Goal: Transaction & Acquisition: Purchase product/service

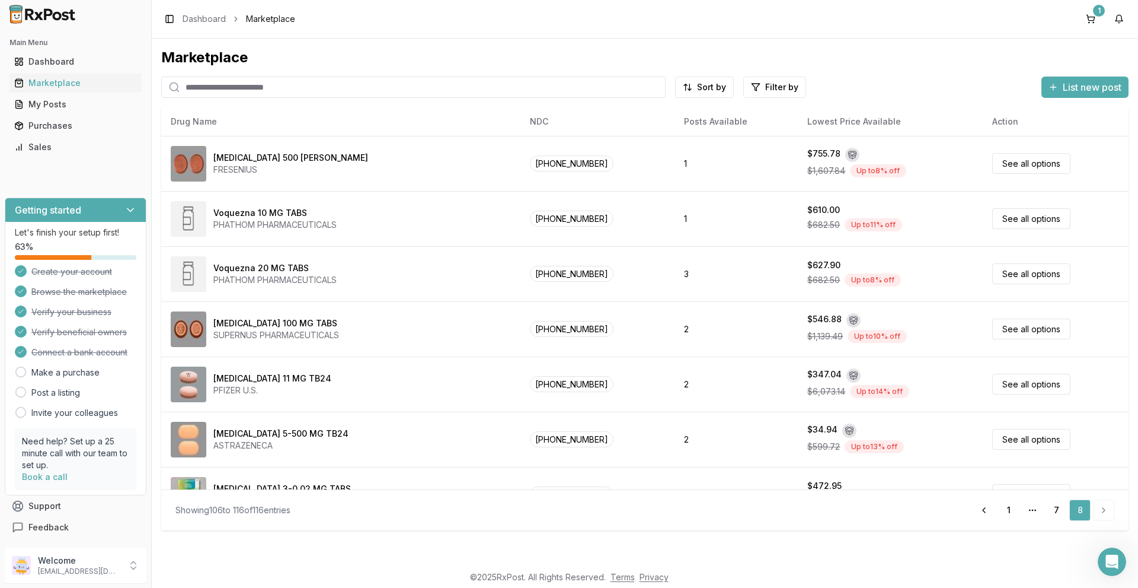
click at [250, 84] on input "search" at bounding box center [413, 86] width 505 height 21
type input "***"
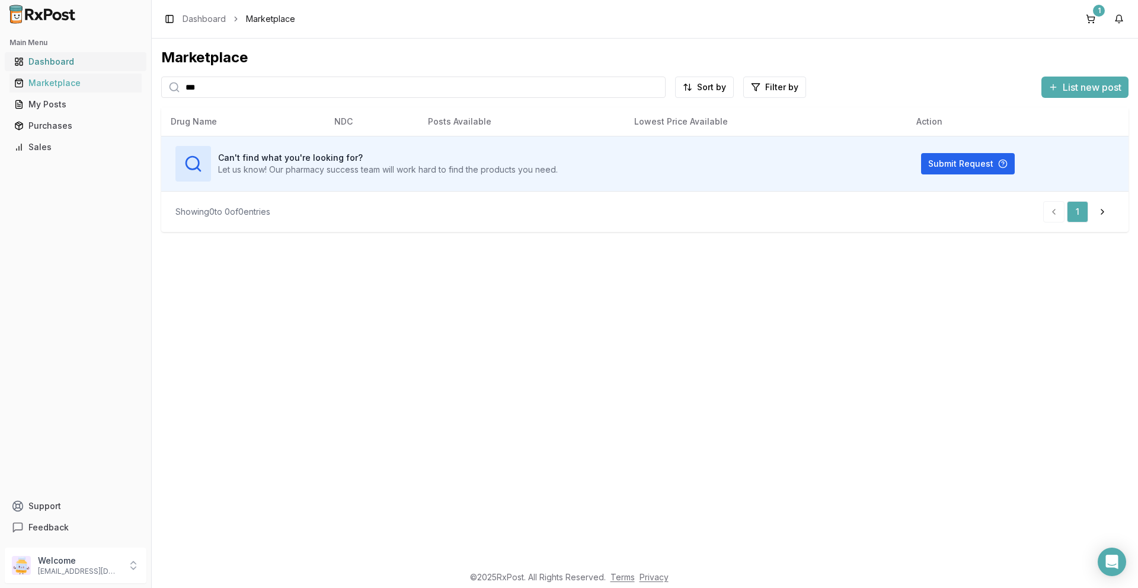
click at [50, 56] on div "Dashboard" at bounding box center [75, 62] width 123 height 12
click at [58, 125] on div "Purchases" at bounding box center [75, 126] width 123 height 12
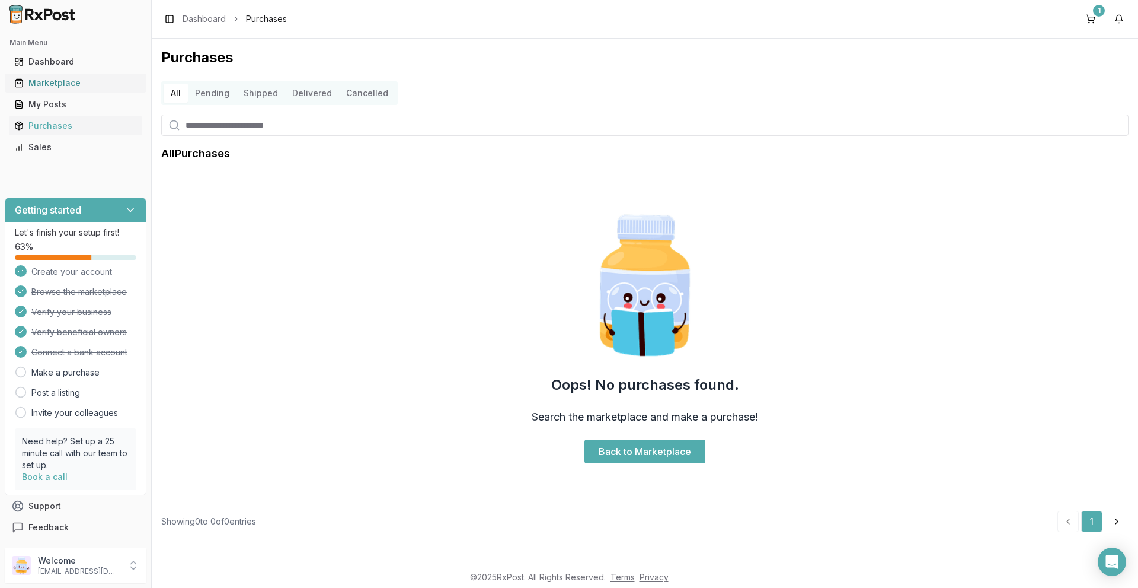
click at [47, 84] on div "Marketplace" at bounding box center [75, 83] width 123 height 12
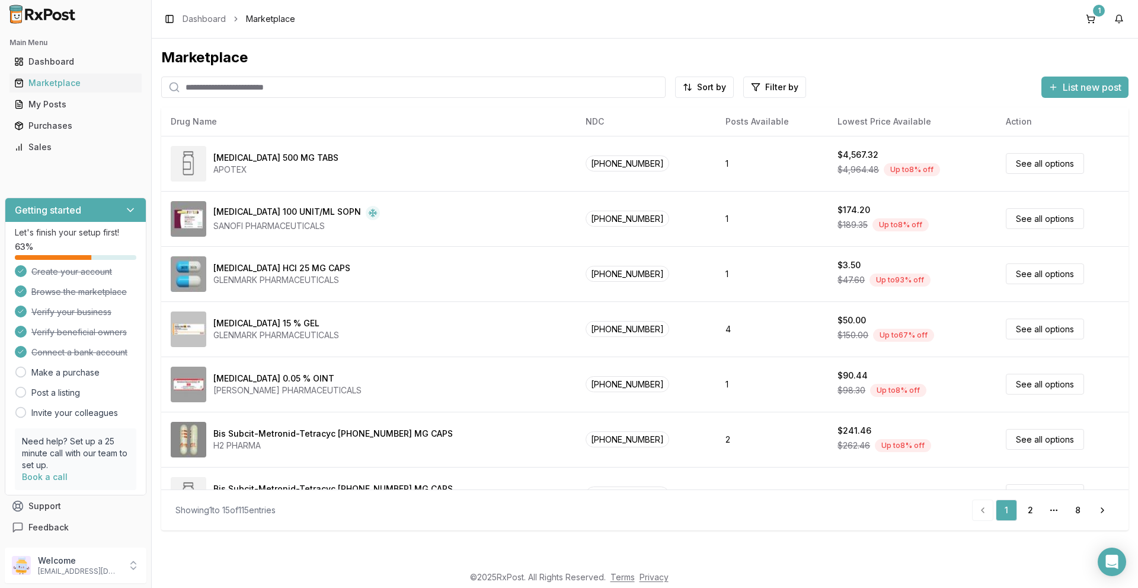
click at [226, 85] on input "search" at bounding box center [413, 86] width 505 height 21
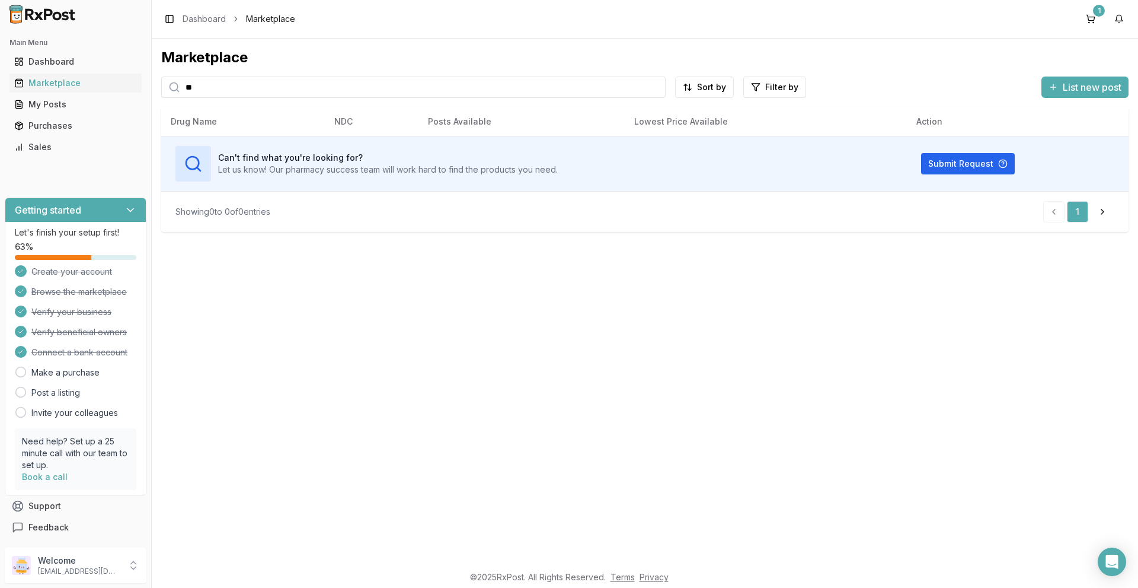
click at [219, 85] on input "**" at bounding box center [413, 86] width 505 height 21
type input "*"
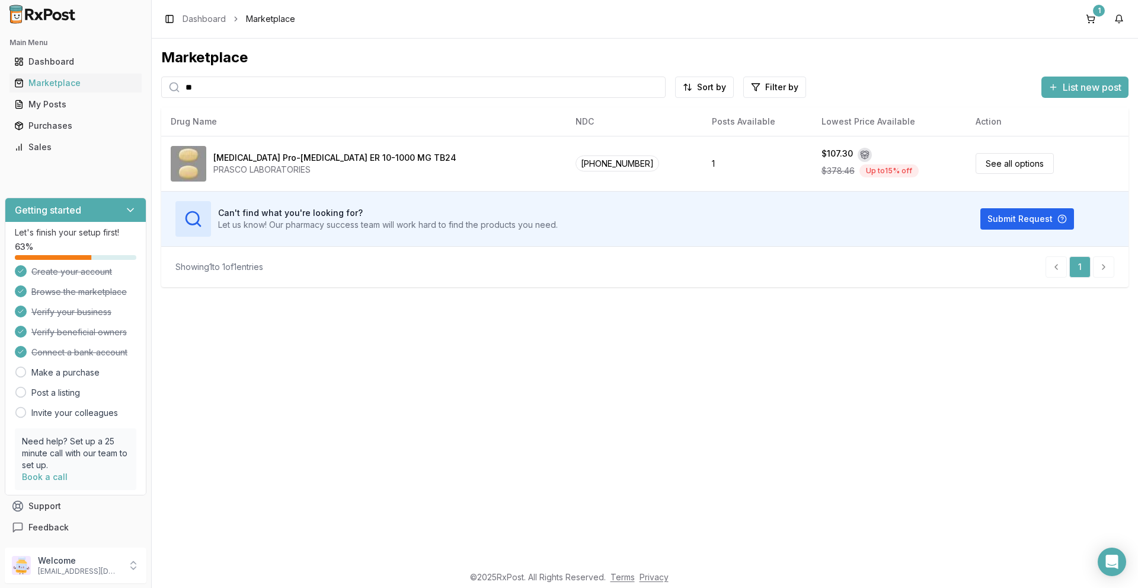
type input "*"
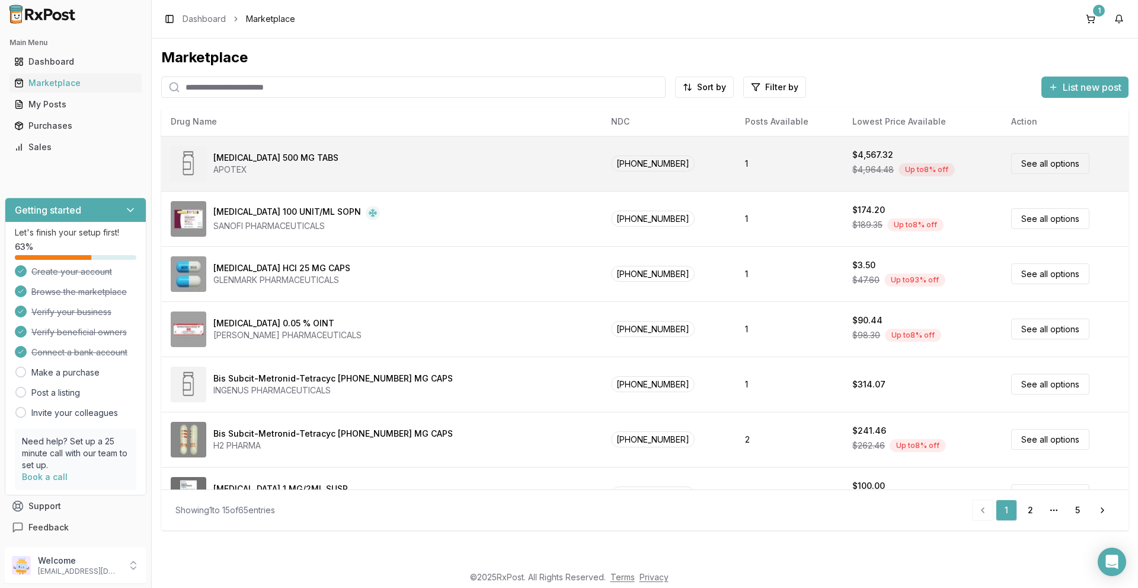
click at [1025, 162] on link "See all options" at bounding box center [1050, 163] width 78 height 21
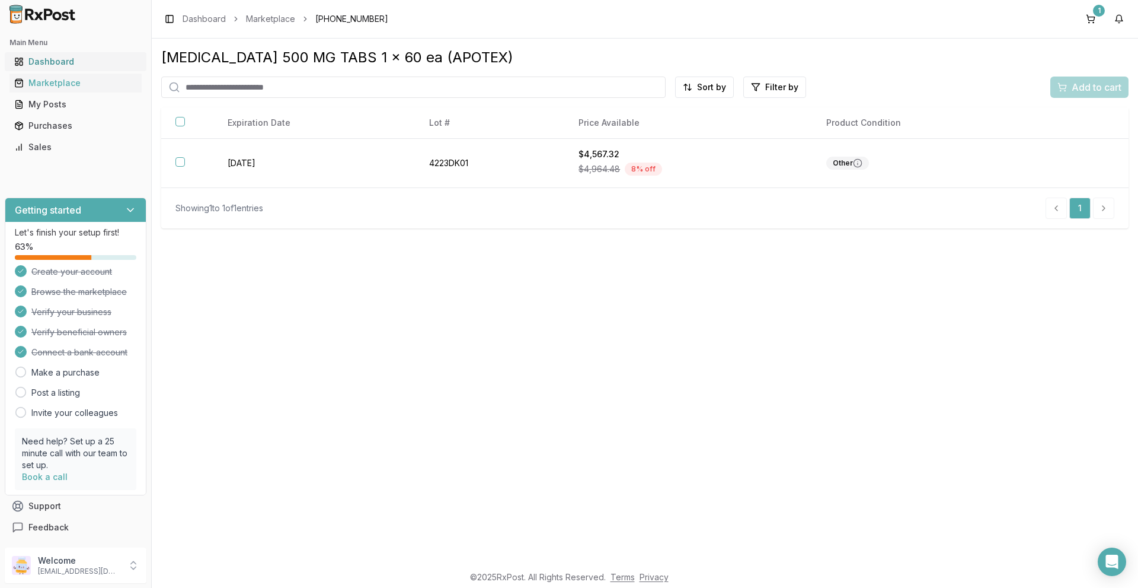
click at [53, 60] on div "Dashboard" at bounding box center [75, 62] width 123 height 12
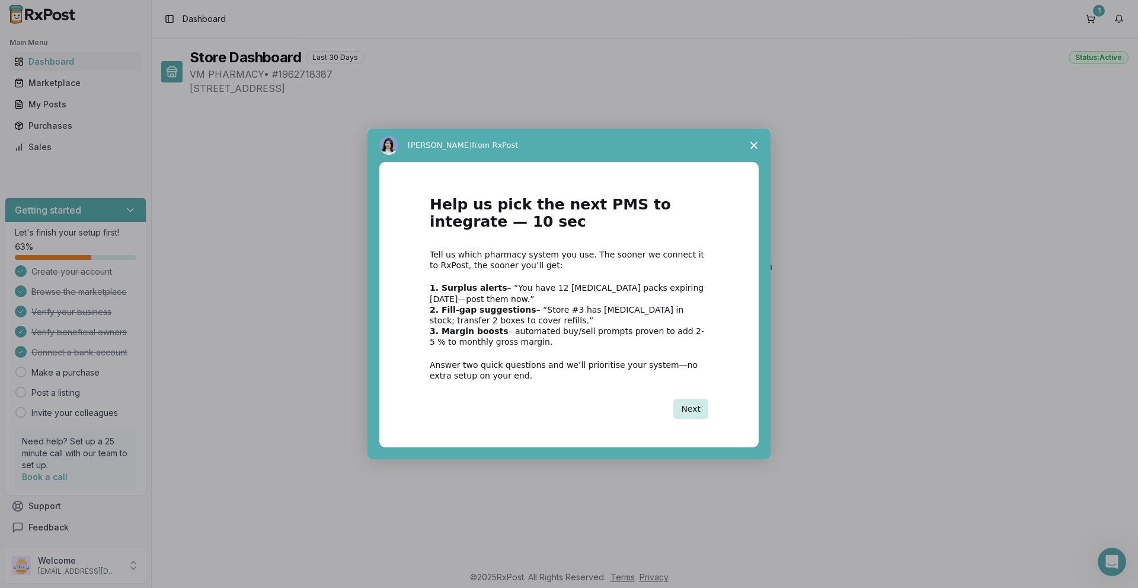
click at [689, 405] on button "Next" at bounding box center [691, 408] width 35 height 20
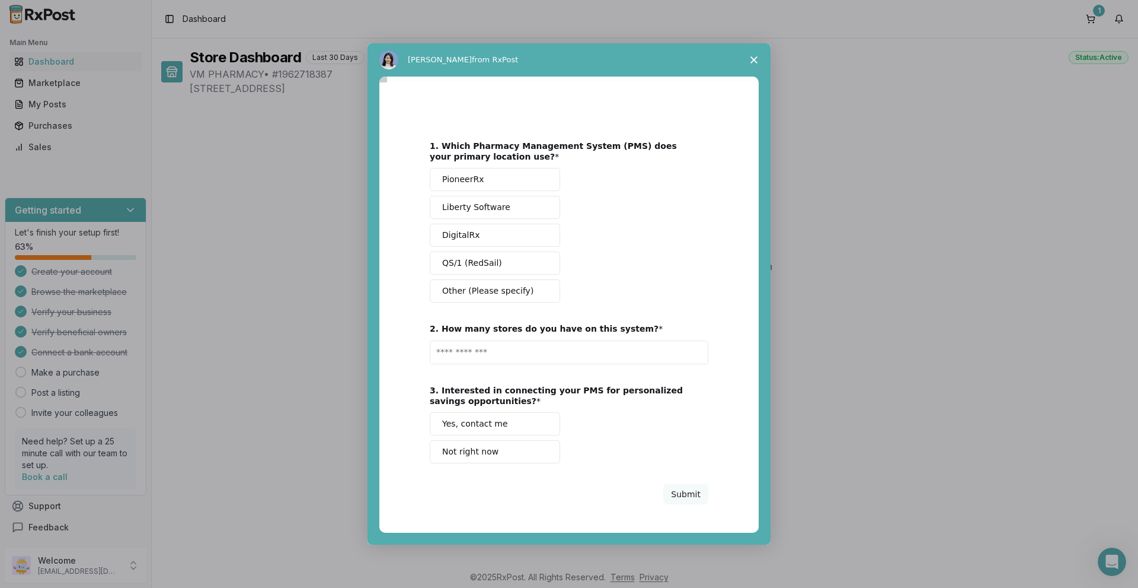
click at [469, 350] on input "Enter text..." at bounding box center [569, 352] width 279 height 24
click at [478, 291] on span "Other (Please specify)" at bounding box center [487, 291] width 91 height 12
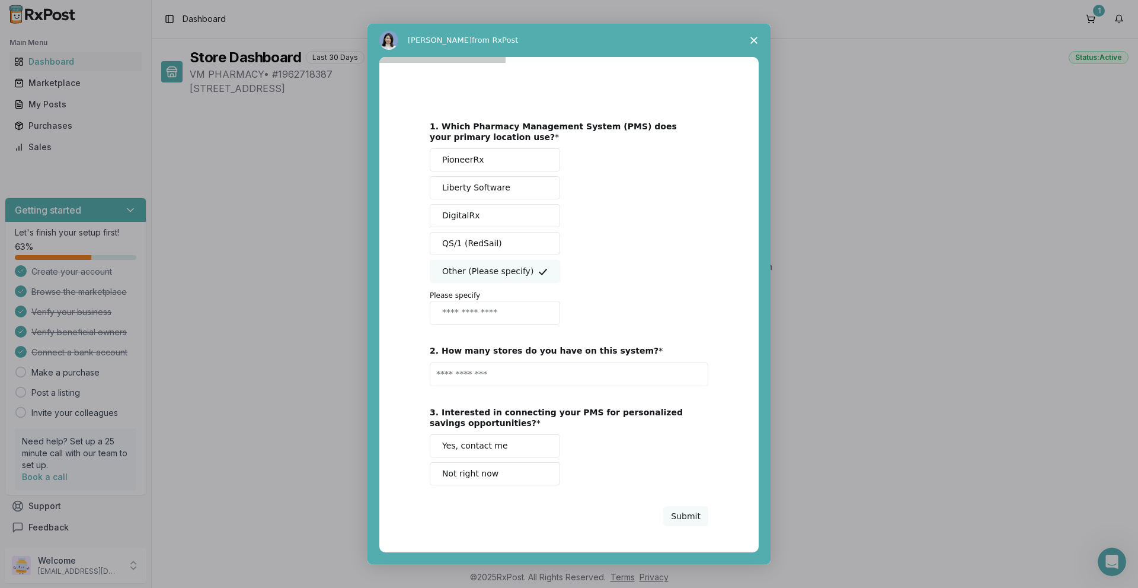
click at [474, 313] on input "Enter response" at bounding box center [495, 313] width 130 height 24
type input "****"
click at [604, 336] on div "1. Which Pharmacy Management System (PMS) does your primary location use? Pione…" at bounding box center [569, 308] width 279 height 435
click at [753, 40] on polygon "Close survey" at bounding box center [754, 40] width 7 height 7
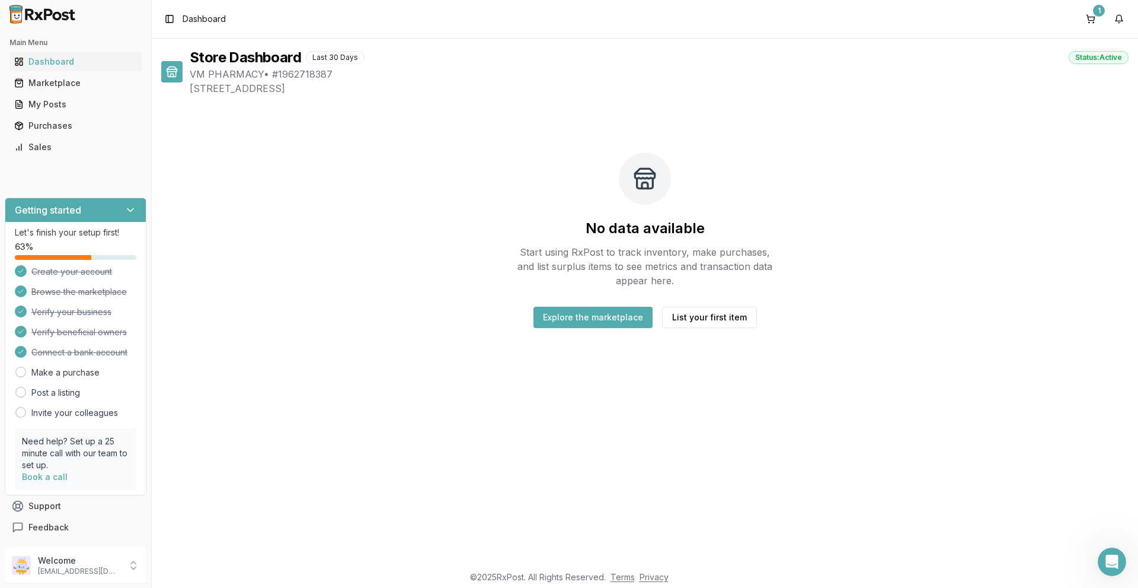
click at [620, 313] on button "Explore the marketplace" at bounding box center [593, 317] width 119 height 21
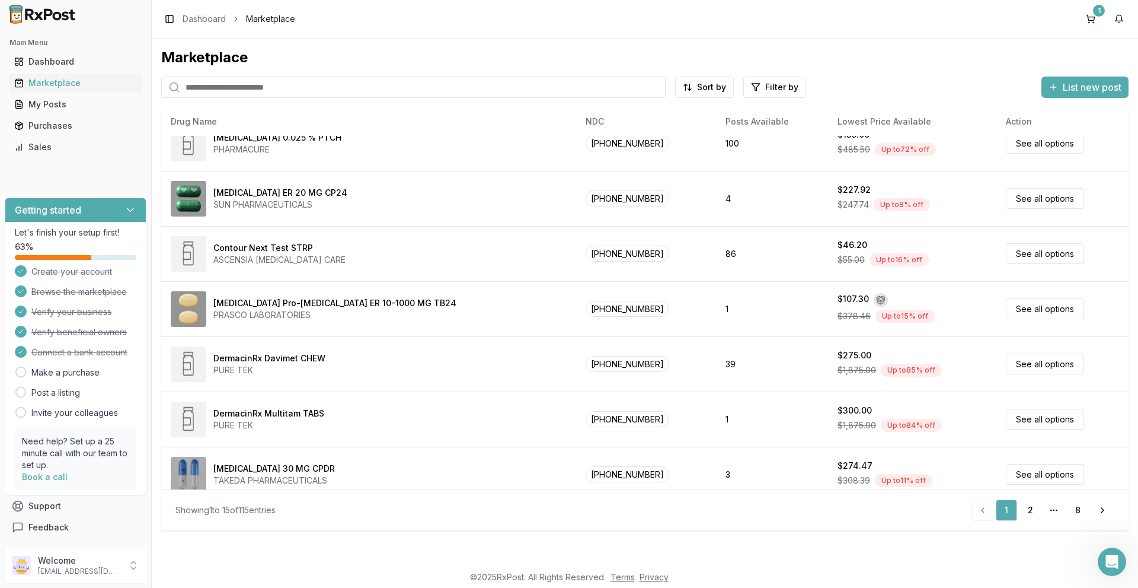
scroll to position [474, 0]
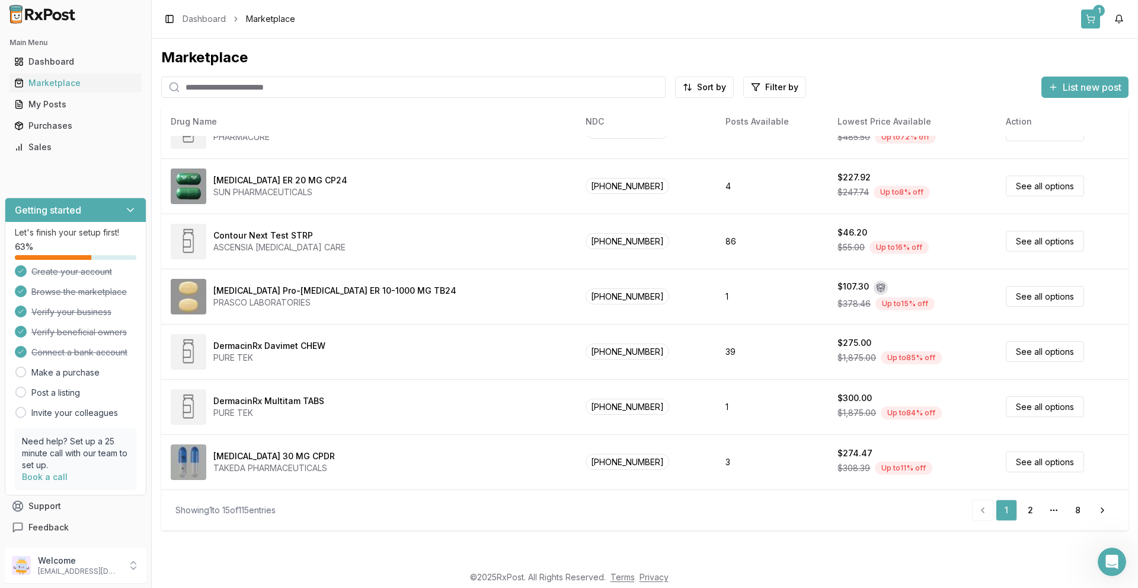
click at [1088, 20] on button "1" at bounding box center [1090, 18] width 19 height 19
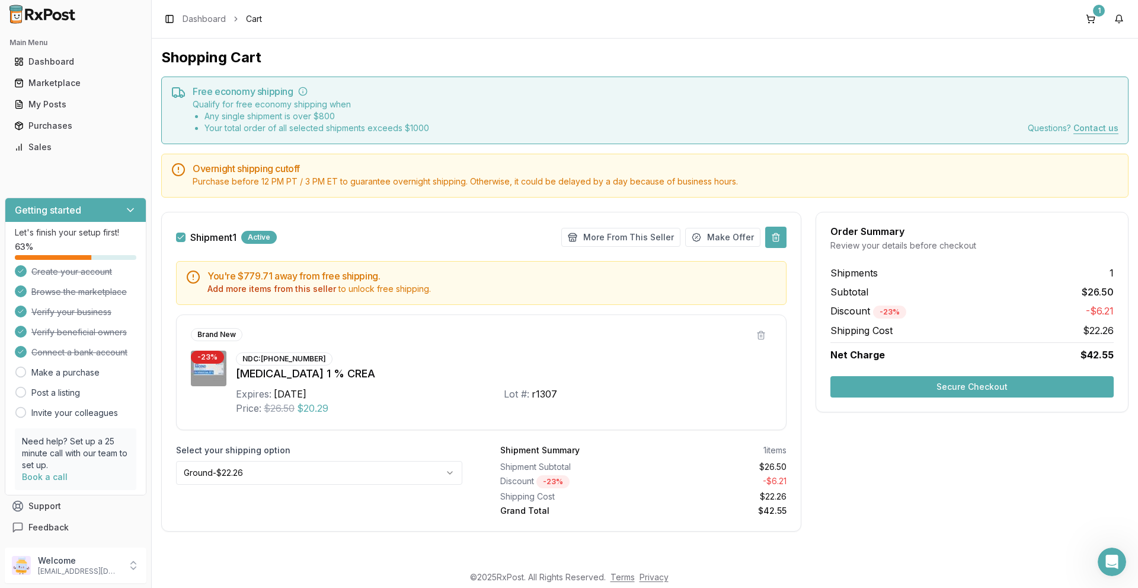
click at [777, 233] on button at bounding box center [775, 236] width 21 height 21
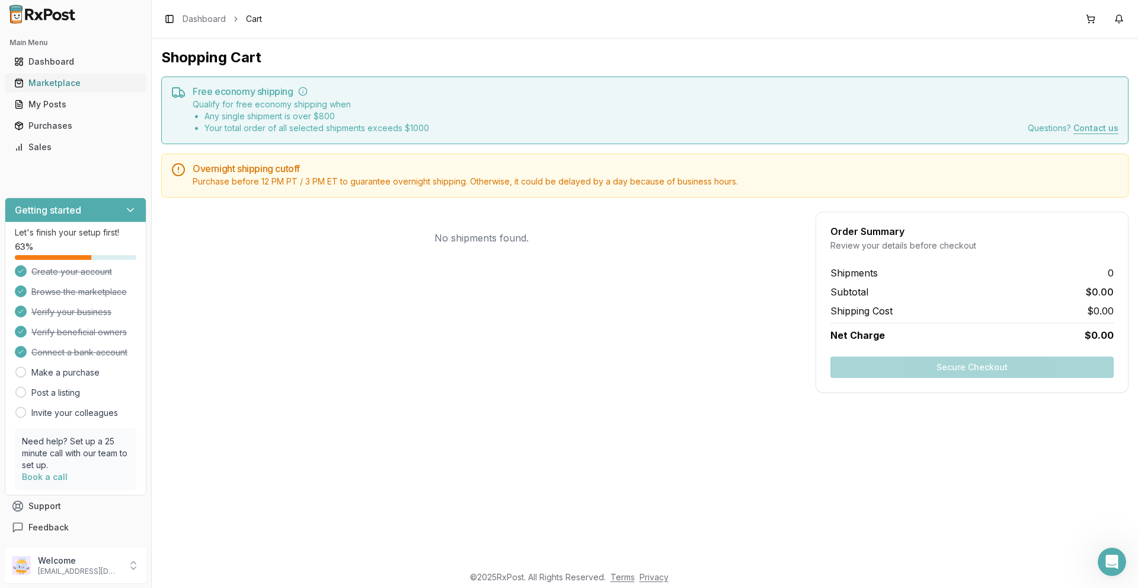
click at [60, 82] on div "Marketplace" at bounding box center [75, 83] width 123 height 12
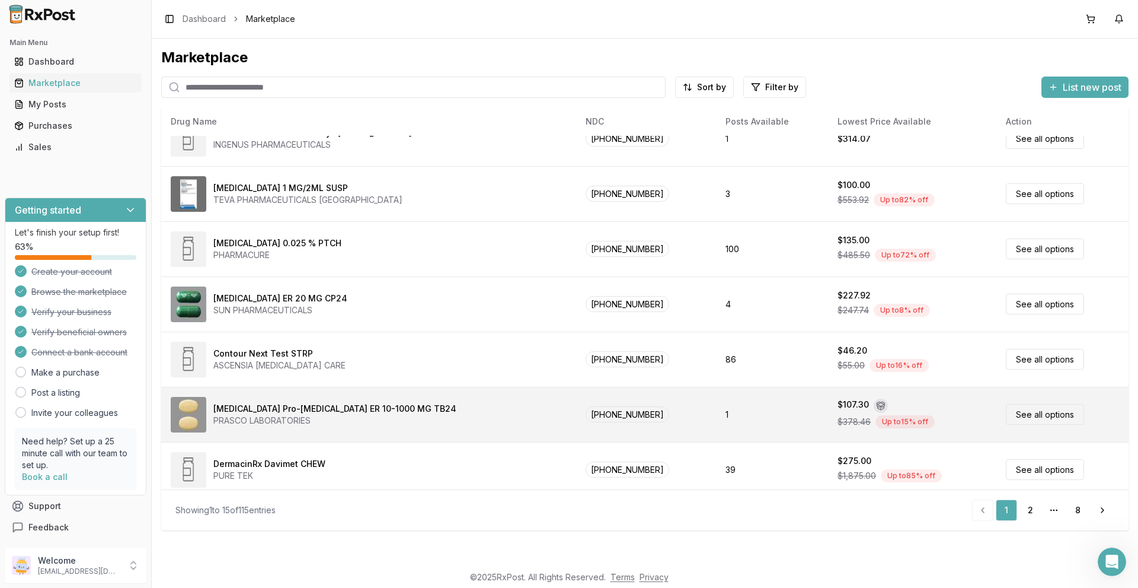
scroll to position [474, 0]
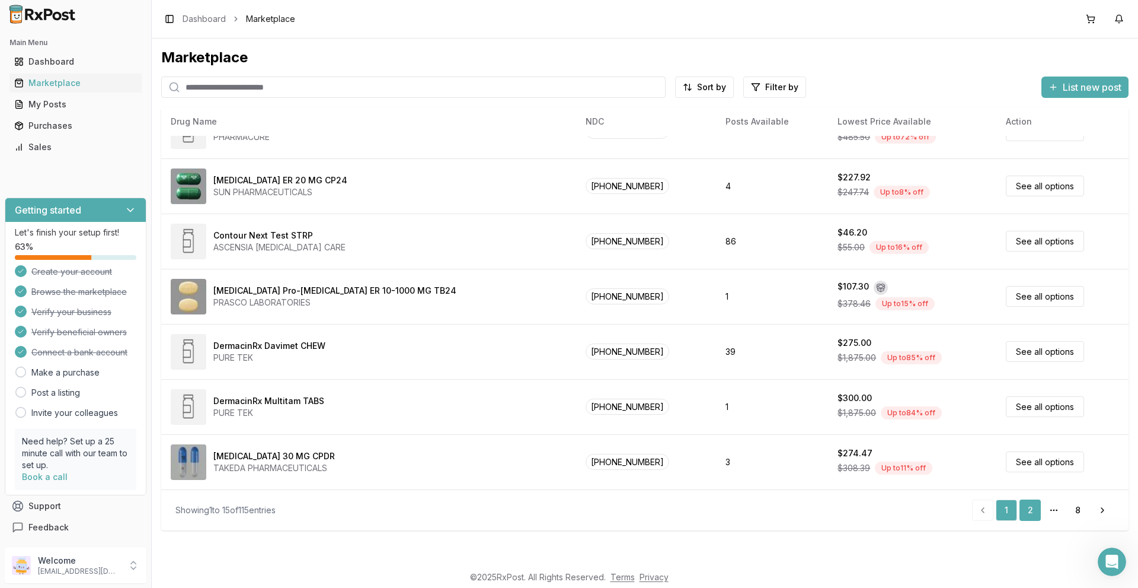
click at [1033, 507] on link "2" at bounding box center [1030, 509] width 21 height 21
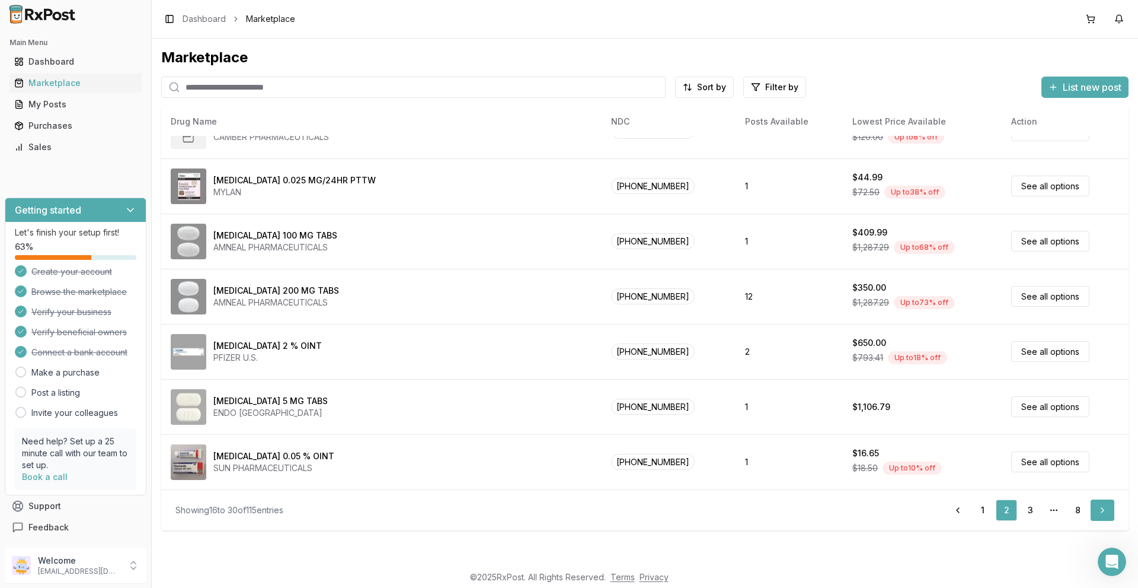
click at [1107, 509] on link "Next" at bounding box center [1103, 509] width 24 height 21
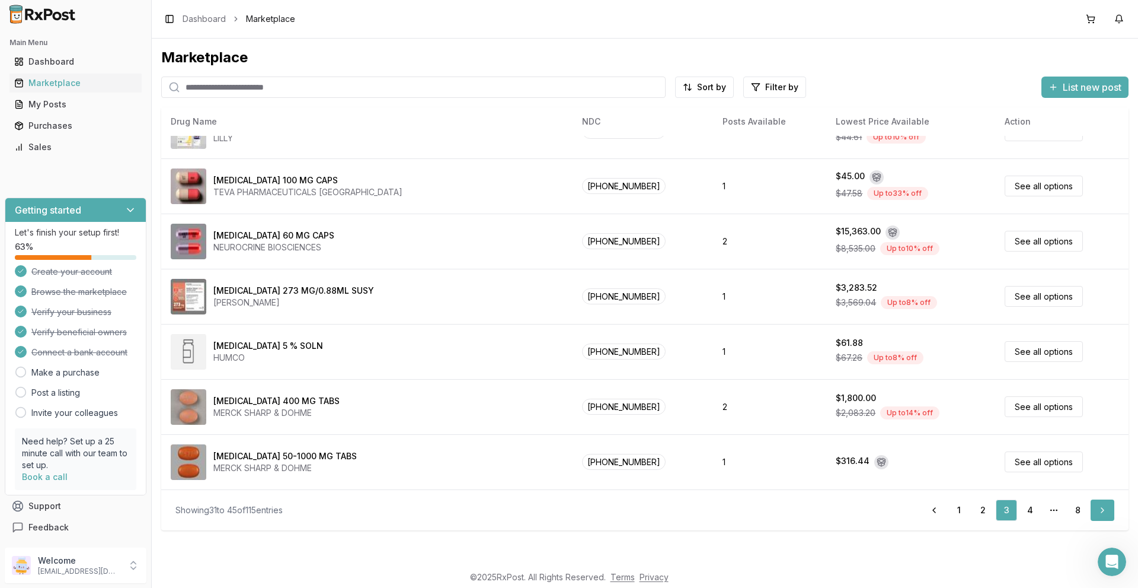
click at [1107, 509] on link "Next" at bounding box center [1103, 509] width 24 height 21
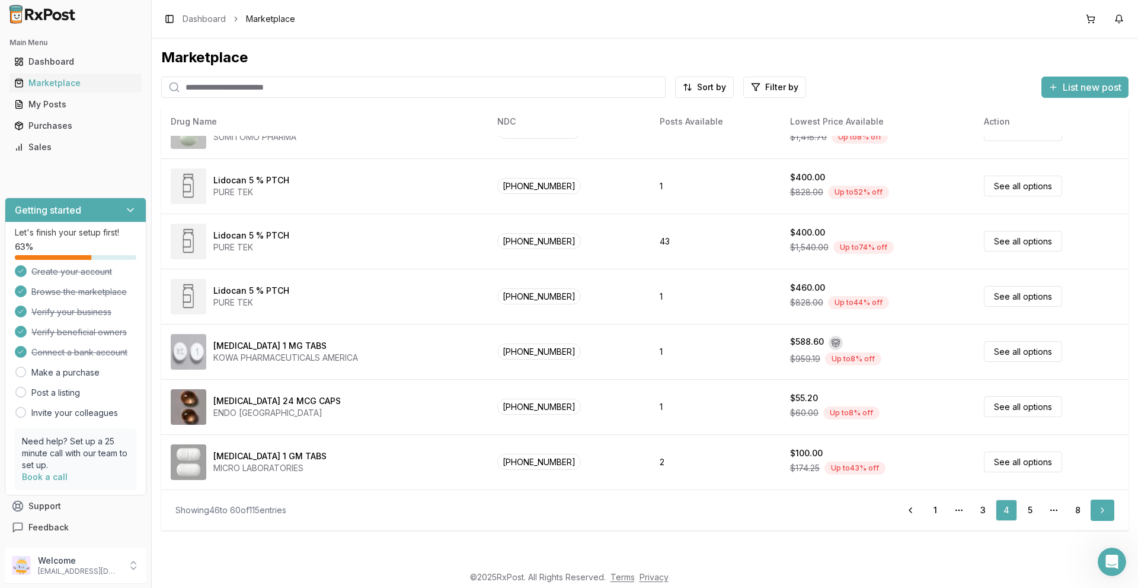
click at [1107, 509] on link "Next" at bounding box center [1103, 509] width 24 height 21
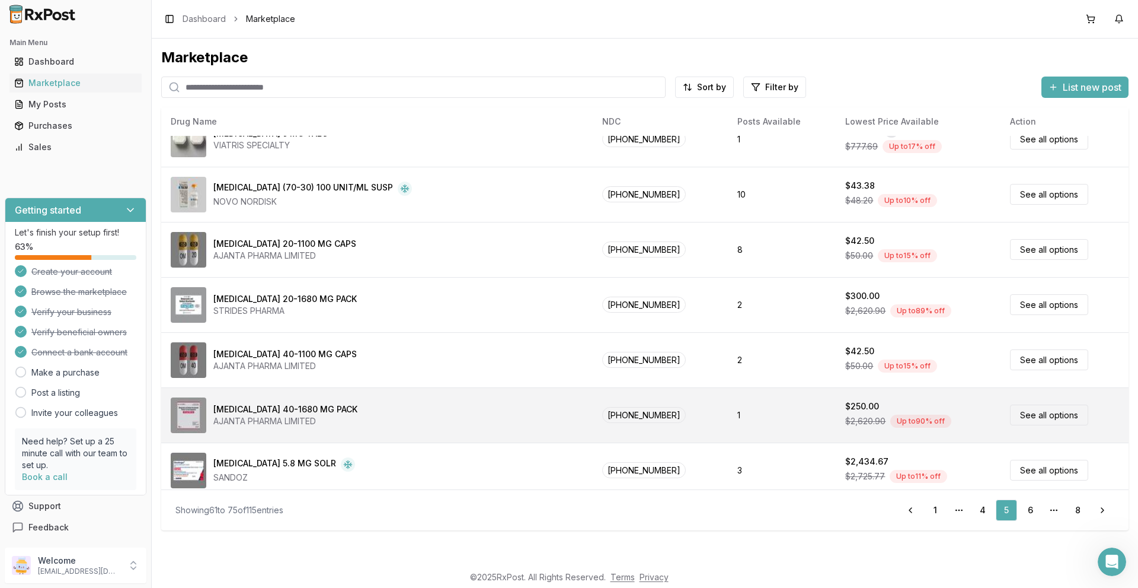
scroll to position [474, 0]
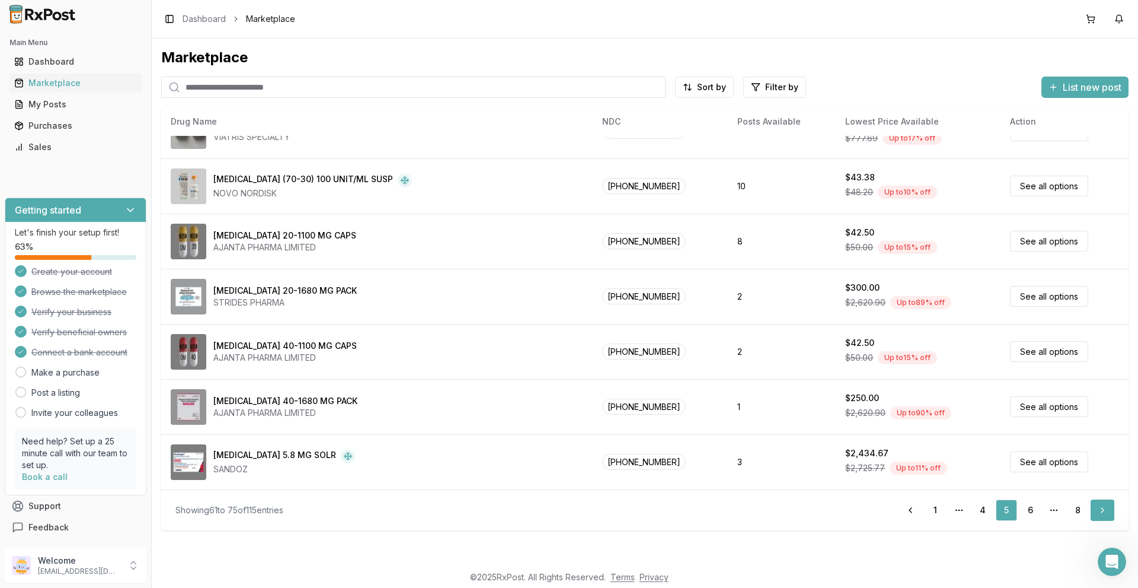
click at [1103, 509] on link "Next" at bounding box center [1103, 509] width 24 height 21
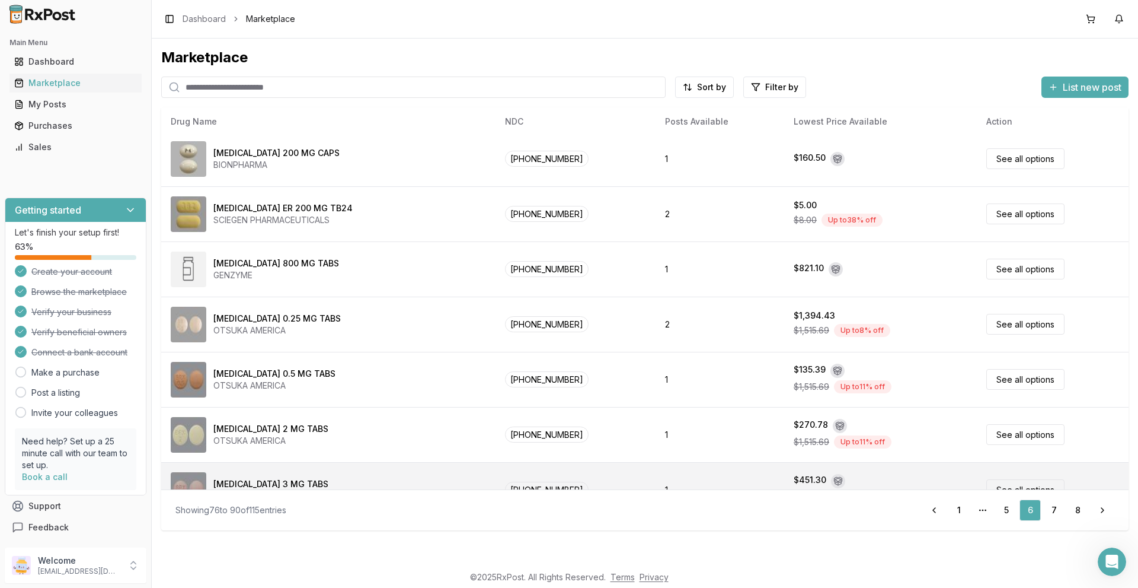
scroll to position [474, 0]
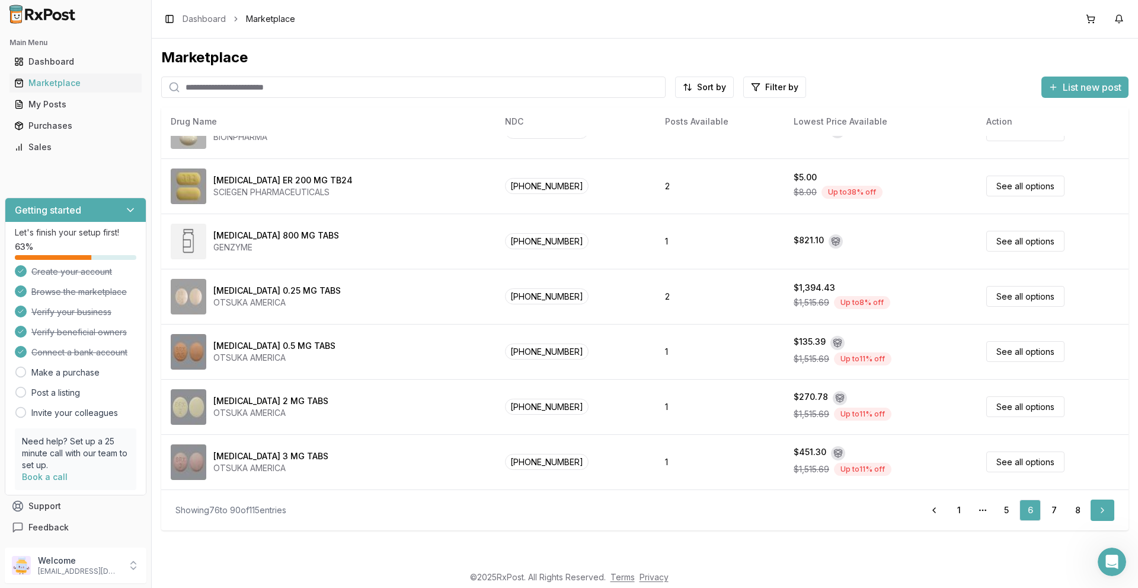
click at [1100, 510] on link "Next" at bounding box center [1103, 509] width 24 height 21
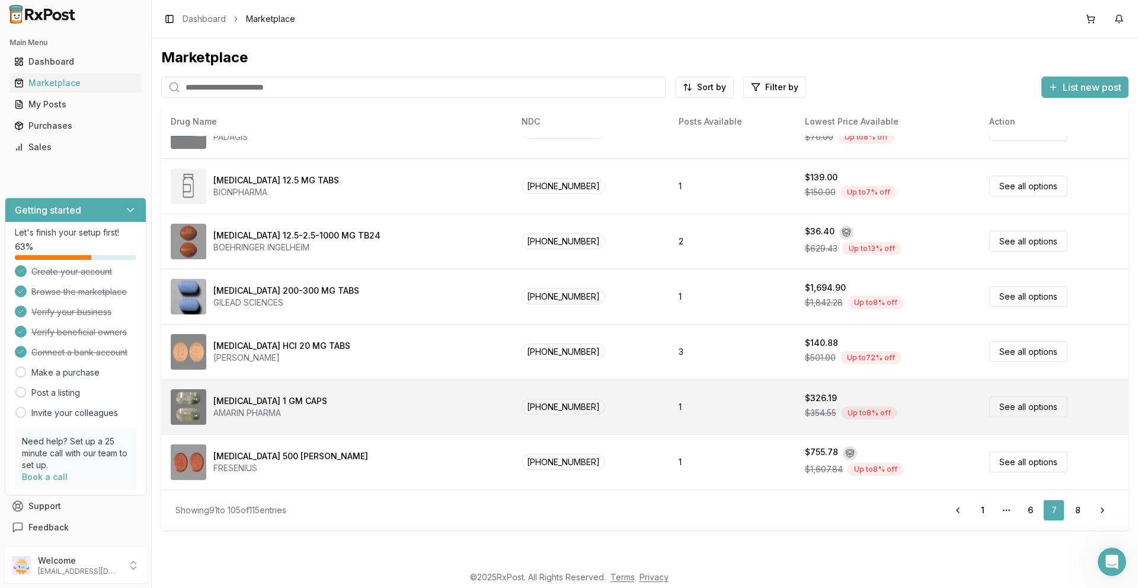
click at [1011, 407] on link "See all options" at bounding box center [1029, 406] width 78 height 21
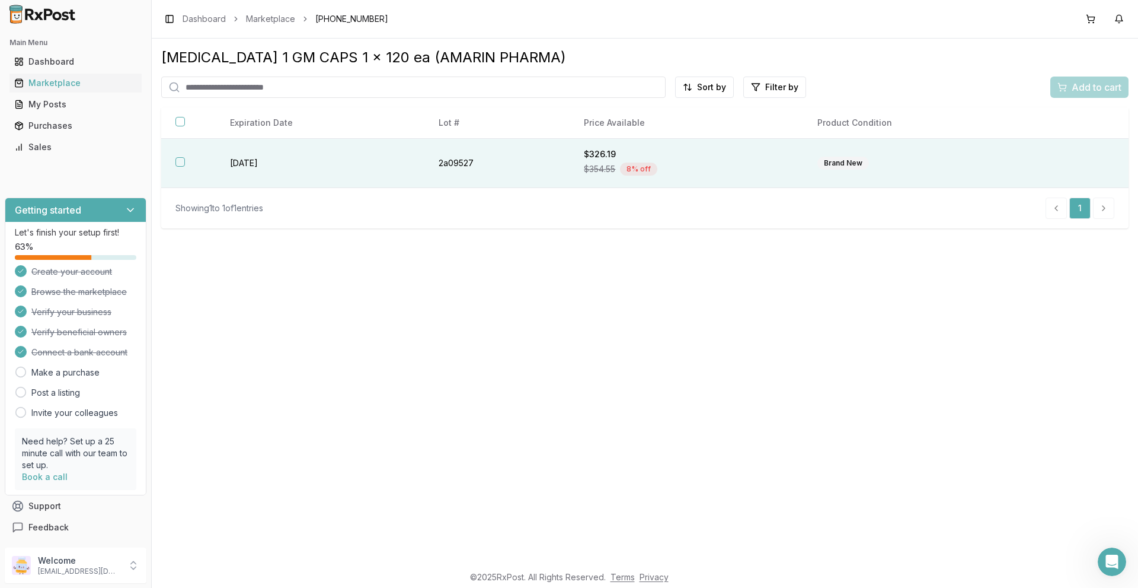
click at [179, 163] on button "button" at bounding box center [179, 161] width 9 height 9
click at [1065, 90] on div "Add to cart" at bounding box center [1090, 87] width 64 height 14
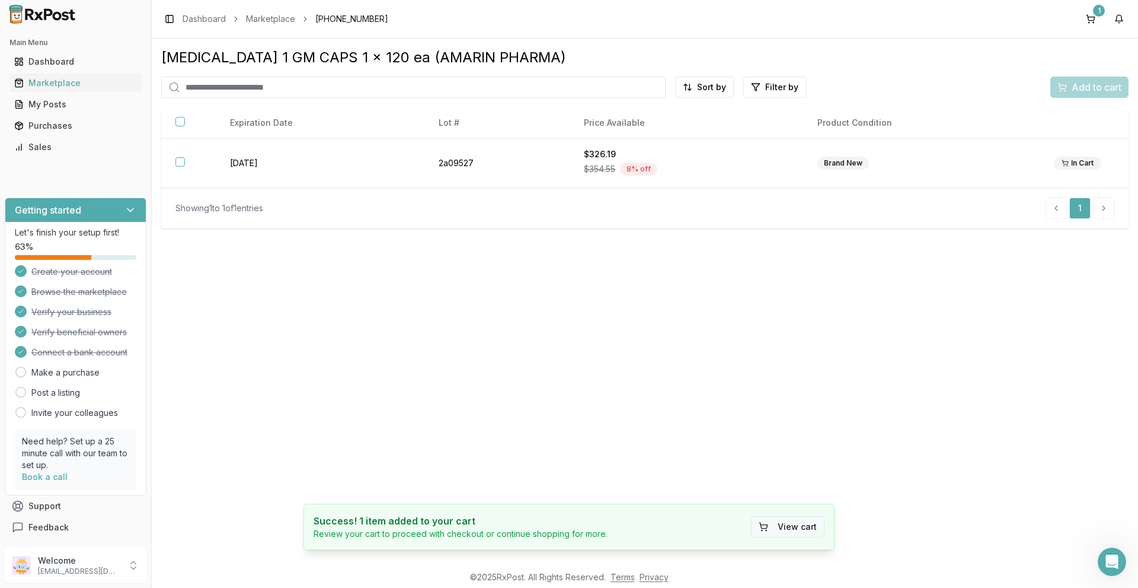
click at [794, 526] on button "View cart" at bounding box center [788, 526] width 74 height 21
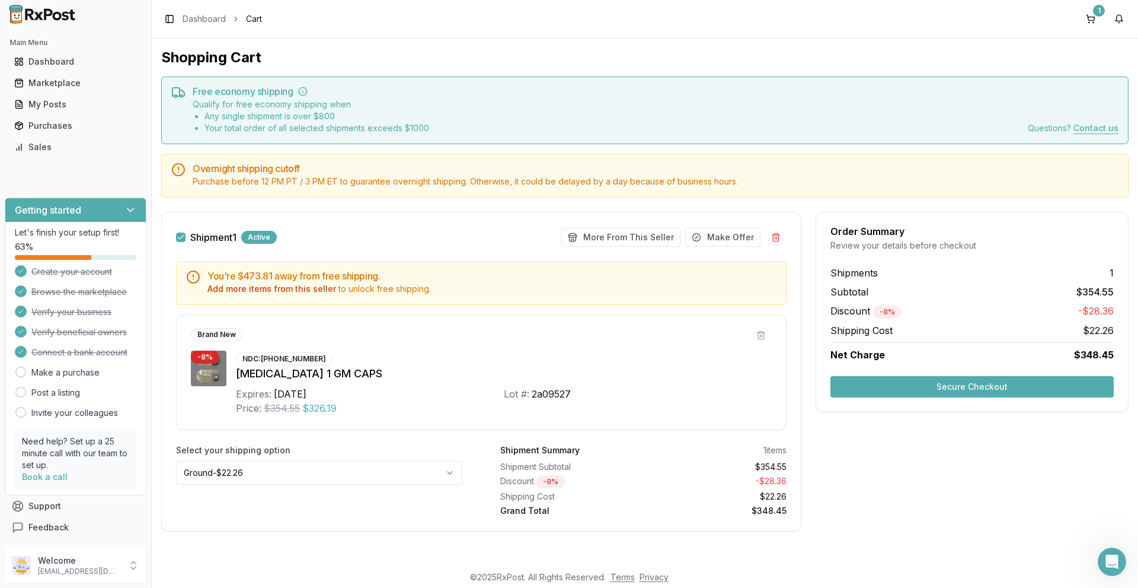
scroll to position [1, 0]
click at [446, 473] on html "Main Menu Dashboard Marketplace My Posts Purchases Sales Getting started Let's …" at bounding box center [569, 294] width 1138 height 588
click at [417, 513] on div "Select your shipping option Ground - $22.26" at bounding box center [319, 479] width 286 height 72
click at [623, 238] on button "More From This Seller" at bounding box center [620, 236] width 119 height 19
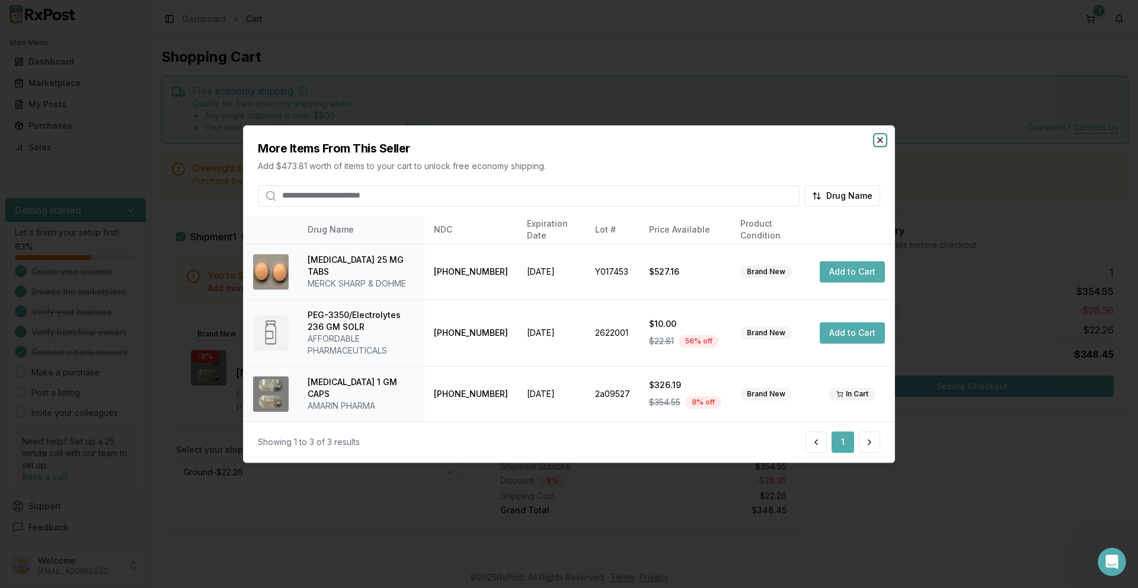
click at [878, 138] on icon "button" at bounding box center [880, 139] width 9 height 9
